Goal: Transaction & Acquisition: Purchase product/service

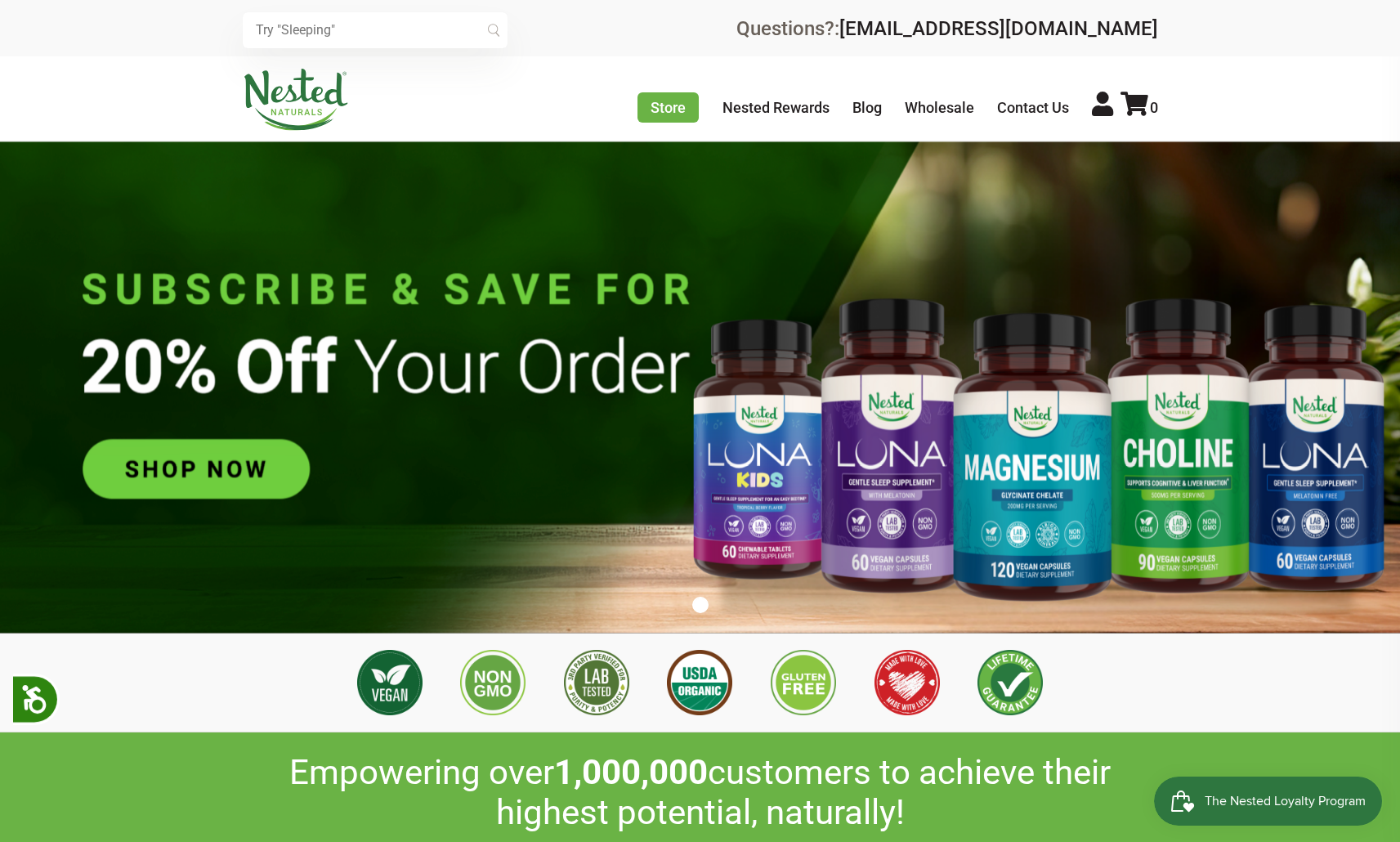
scroll to position [0, 286]
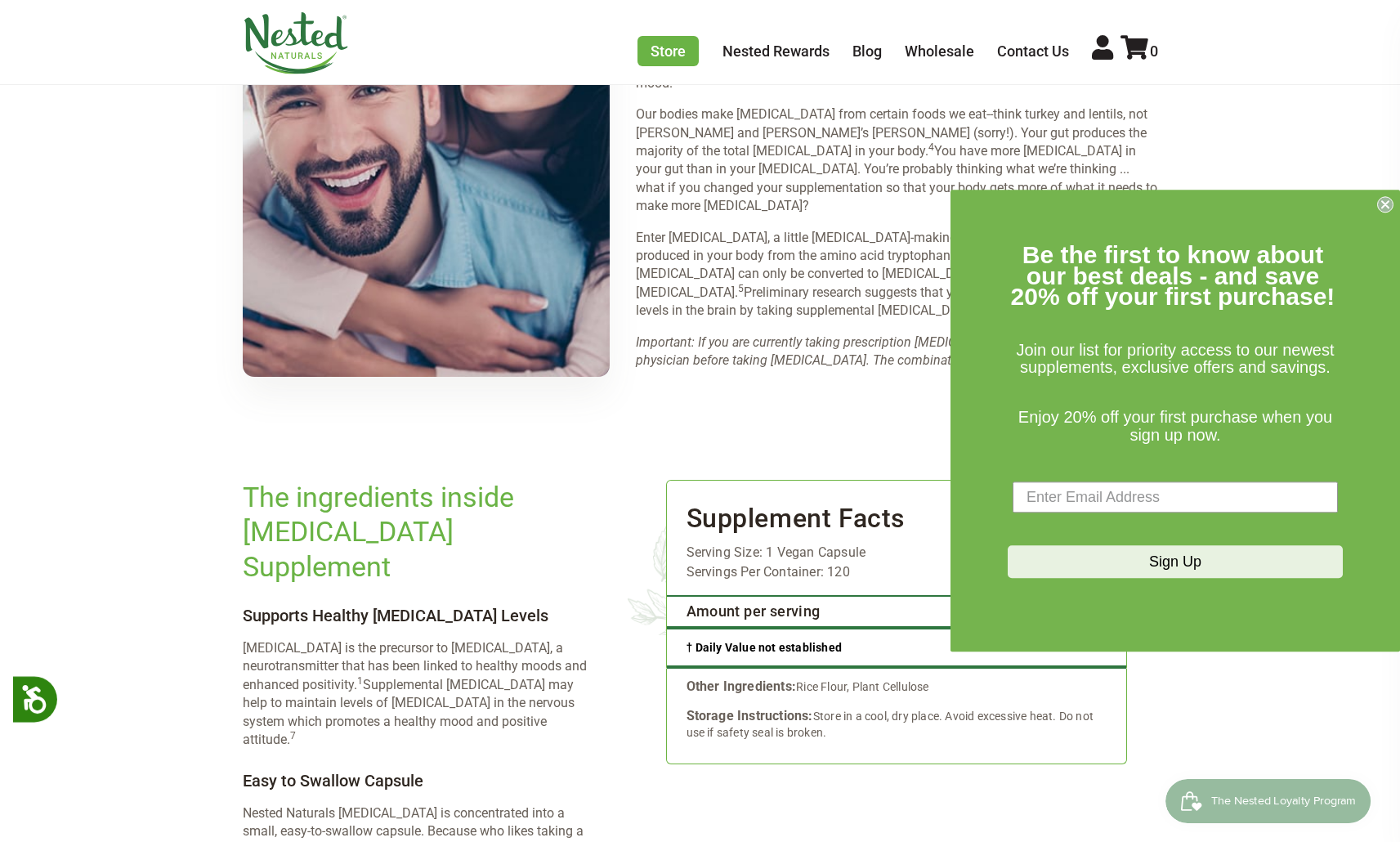
scroll to position [2526, 0]
